Goal: Information Seeking & Learning: Learn about a topic

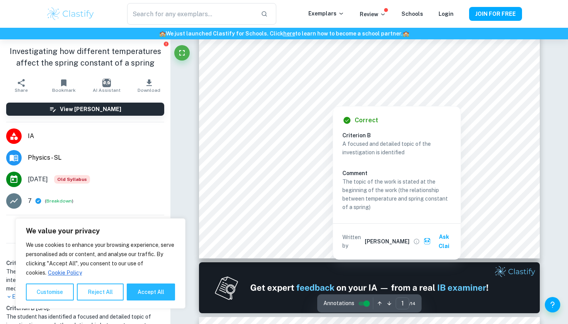
scroll to position [270, 0]
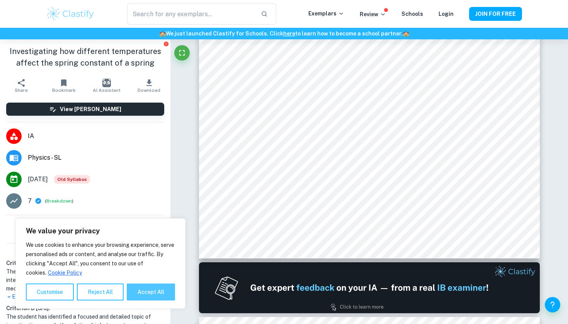
click at [138, 290] on button "Accept All" at bounding box center [151, 292] width 48 height 17
checkbox input "true"
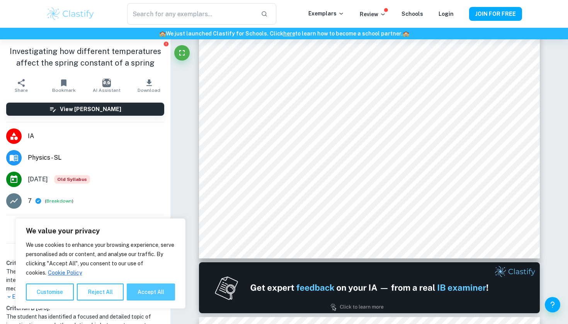
checkbox input "true"
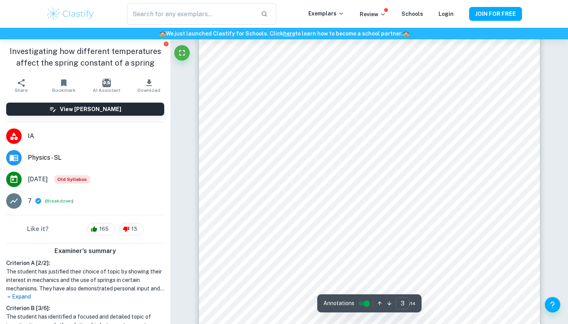
scroll to position [1263, 0]
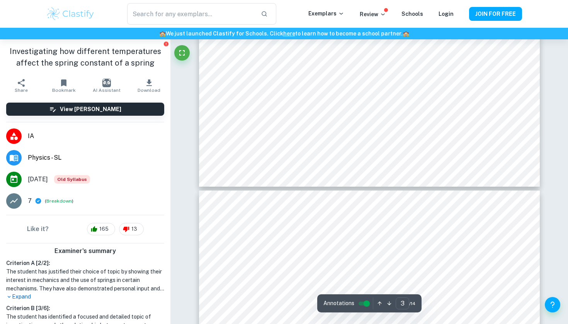
type input "4"
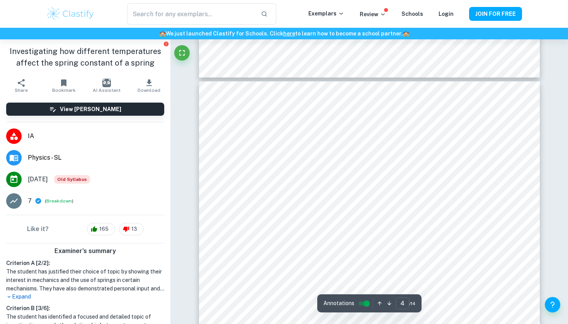
scroll to position [1532, 0]
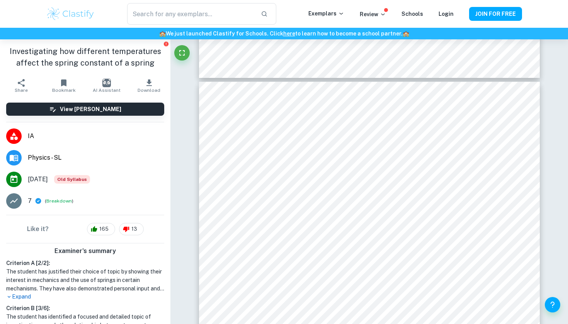
click at [484, 1] on div "​ Exemplars Review Schools Login JOIN FOR FREE" at bounding box center [284, 14] width 568 height 28
